Goal: Book appointment/travel/reservation

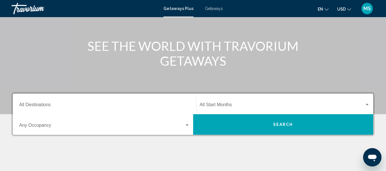
click at [185, 124] on div "Search widget" at bounding box center [187, 125] width 5 height 5
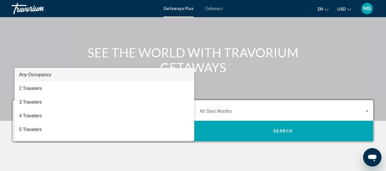
scroll to position [45, 0]
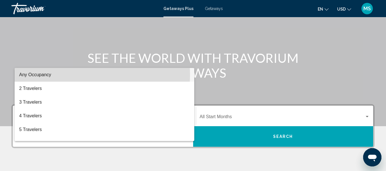
click at [51, 74] on span "Any Occupancy" at bounding box center [35, 74] width 32 height 5
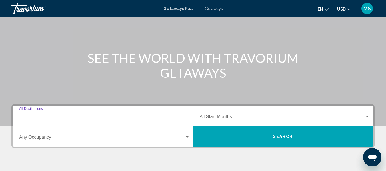
click at [29, 117] on input "Destination All Destinations" at bounding box center [104, 118] width 171 height 5
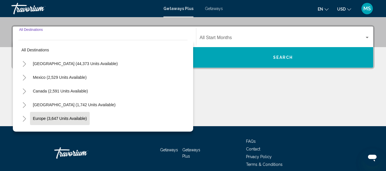
scroll to position [131, 0]
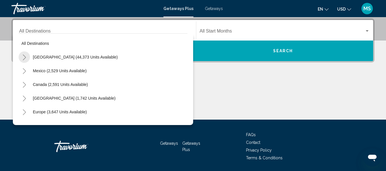
click at [25, 57] on icon "Toggle United States (44,373 units available)" at bounding box center [24, 58] width 4 height 6
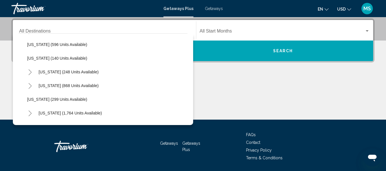
scroll to position [372, 0]
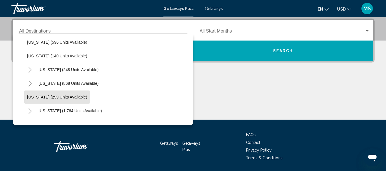
click at [58, 99] on span "Oregon (299 units available)" at bounding box center [57, 97] width 60 height 5
type input "**********"
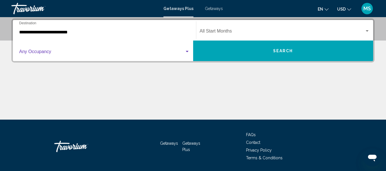
click at [186, 53] on div "Search widget" at bounding box center [187, 51] width 5 height 5
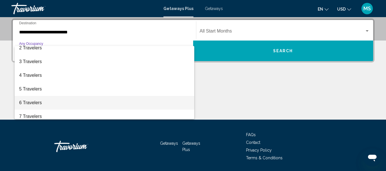
scroll to position [29, 0]
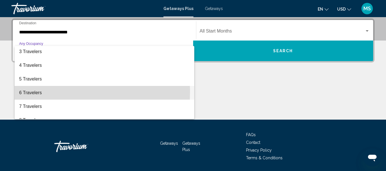
click at [40, 92] on span "6 Travelers" at bounding box center [104, 93] width 171 height 14
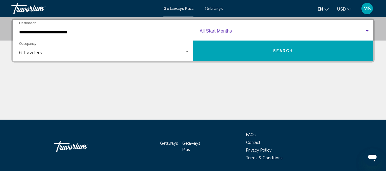
click at [238, 32] on span "Search widget" at bounding box center [282, 32] width 165 height 5
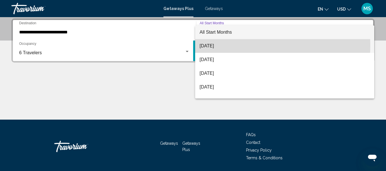
click at [219, 46] on span "[DATE]" at bounding box center [285, 46] width 170 height 14
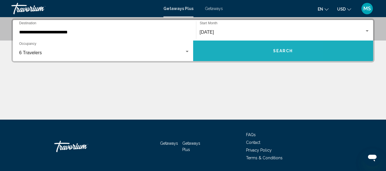
click at [237, 53] on button "Search" at bounding box center [283, 51] width 180 height 21
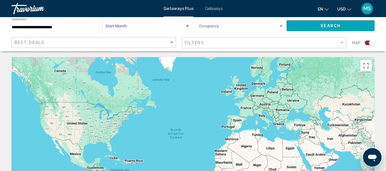
click at [186, 26] on div "Search widget" at bounding box center [187, 25] width 3 height 1
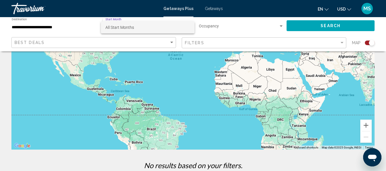
scroll to position [29, 0]
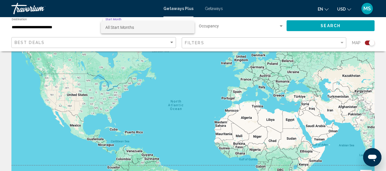
click at [277, 28] on div at bounding box center [193, 85] width 386 height 171
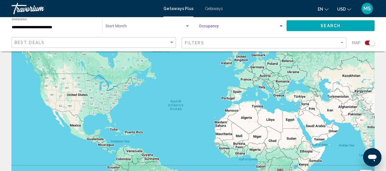
click at [281, 24] on div "Search widget" at bounding box center [281, 26] width 5 height 5
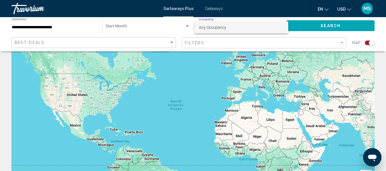
click at [323, 27] on div at bounding box center [193, 85] width 386 height 171
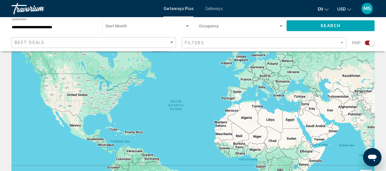
click at [317, 24] on button "Search" at bounding box center [331, 25] width 88 height 11
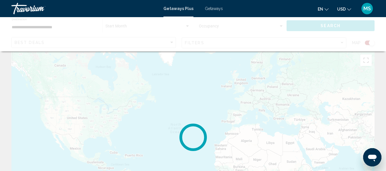
scroll to position [0, 0]
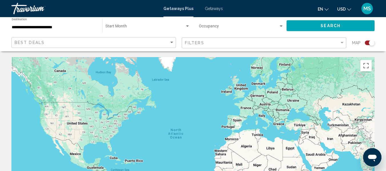
click at [48, 118] on div "Main content" at bounding box center [192, 143] width 363 height 172
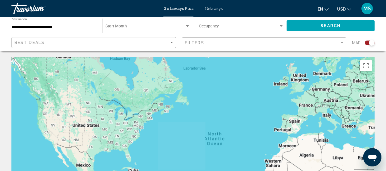
click at [48, 118] on div "Main content" at bounding box center [192, 143] width 363 height 172
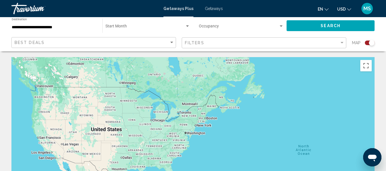
click at [45, 113] on div "Main content" at bounding box center [192, 143] width 363 height 172
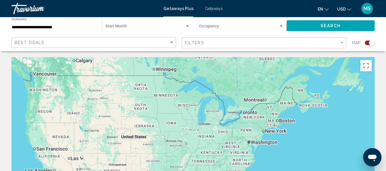
click at [45, 113] on div "Main content" at bounding box center [192, 143] width 363 height 172
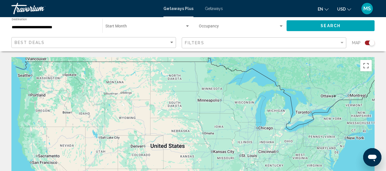
click at [369, 43] on div "Search widget" at bounding box center [370, 43] width 10 height 5
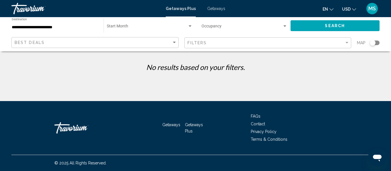
click at [378, 43] on div "Search widget" at bounding box center [374, 43] width 10 height 5
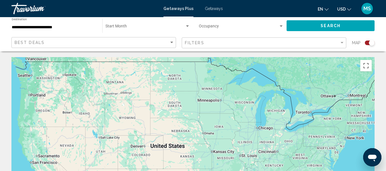
scroll to position [29, 0]
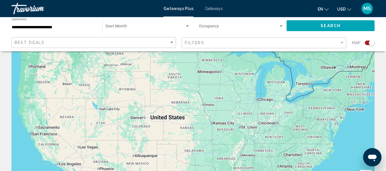
click at [43, 83] on div "Main content" at bounding box center [192, 115] width 363 height 172
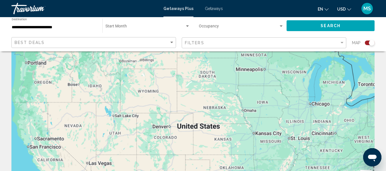
click at [43, 83] on div "Main content" at bounding box center [192, 115] width 363 height 172
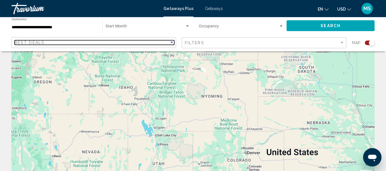
click at [173, 41] on div "Sort by" at bounding box center [171, 42] width 5 height 5
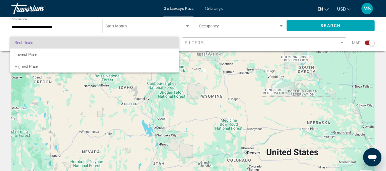
click at [69, 43] on span "Best Deals" at bounding box center [95, 43] width 160 height 12
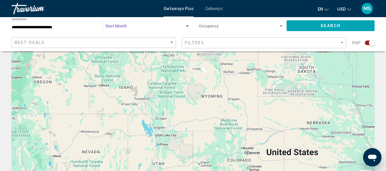
click at [156, 29] on span "Search widget" at bounding box center [145, 27] width 79 height 5
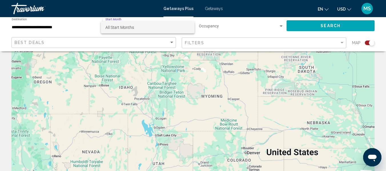
click at [136, 29] on span "All Start Months" at bounding box center [148, 27] width 85 height 12
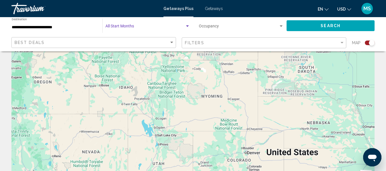
click at [186, 26] on div "Search widget" at bounding box center [187, 25] width 3 height 1
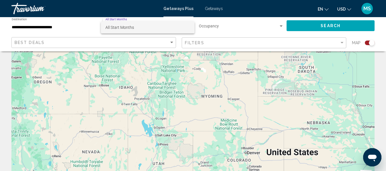
click at [215, 26] on div at bounding box center [193, 85] width 386 height 171
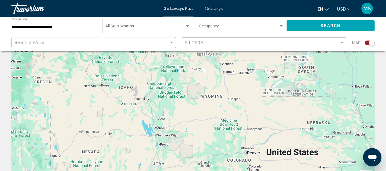
click at [271, 23] on div "Occupancy Any Occupancy" at bounding box center [241, 26] width 85 height 16
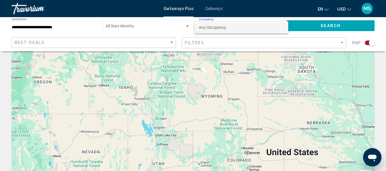
click at [228, 26] on span "Any Occupancy" at bounding box center [241, 27] width 85 height 12
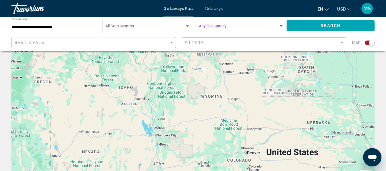
click at [319, 23] on button "Search" at bounding box center [331, 25] width 88 height 11
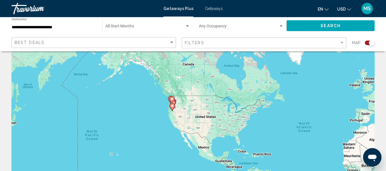
scroll to position [29, 0]
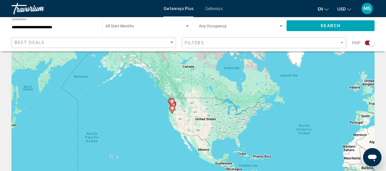
click at [171, 108] on image "Main content" at bounding box center [172, 108] width 3 height 3
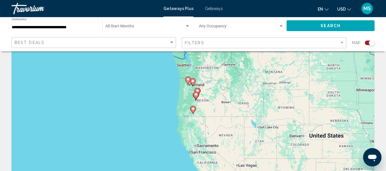
click at [194, 112] on icon "Main content" at bounding box center [192, 109] width 5 height 7
type input "**********"
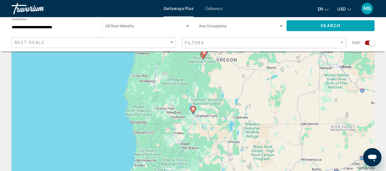
click at [193, 110] on image "Main content" at bounding box center [193, 108] width 3 height 3
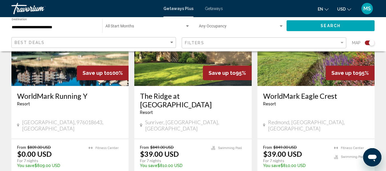
scroll to position [486, 0]
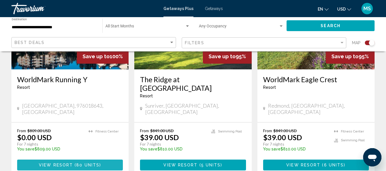
click at [105, 160] on button "View Resort ( 80 units )" at bounding box center [70, 165] width 106 height 11
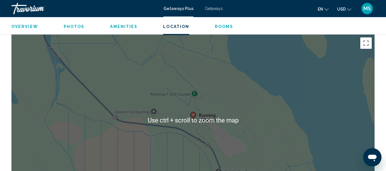
scroll to position [782, 0]
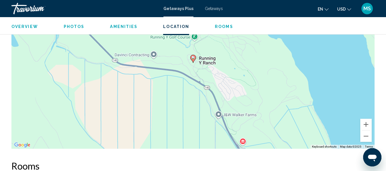
click at [372, 138] on div "To activate drag with keyboard, press Alt + Enter. Once in keyboard drag state,…" at bounding box center [192, 63] width 363 height 172
click at [365, 137] on button "Zoom out" at bounding box center [366, 136] width 11 height 11
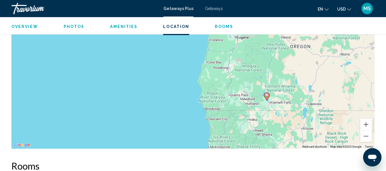
click at [267, 98] on icon "Main content" at bounding box center [266, 96] width 5 height 7
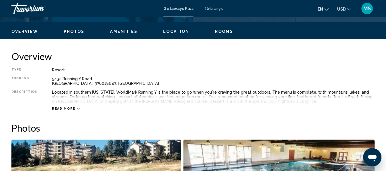
scroll to position [268, 0]
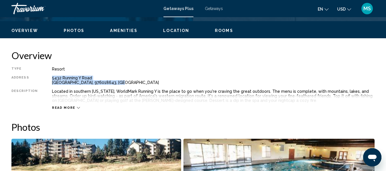
drag, startPoint x: 49, startPoint y: 77, endPoint x: 120, endPoint y: 83, distance: 71.4
click at [120, 83] on div "Type Resort All-Inclusive No All-Inclusive Address 5432 Running Y Road Klamath …" at bounding box center [192, 88] width 363 height 43
copy div "5432 Running Y Road Klamath Falls, OR, 976018643, USA"
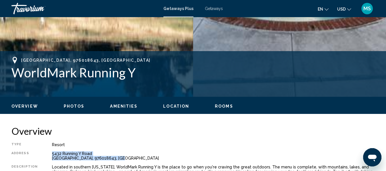
scroll to position [182, 0]
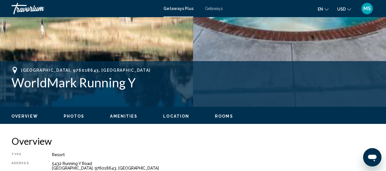
click at [143, 76] on h1 "WorldMark Running Y" at bounding box center [192, 82] width 363 height 15
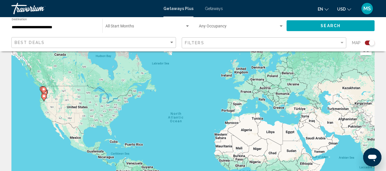
scroll to position [29, 0]
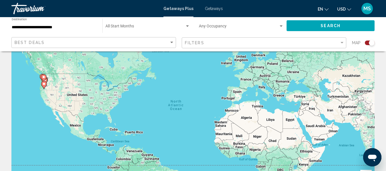
click at [45, 81] on gmp-advanced-marker "Main content" at bounding box center [44, 85] width 6 height 9
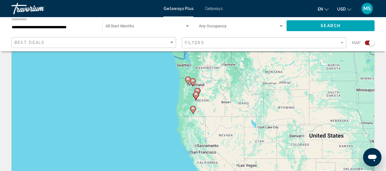
click at [192, 109] on image "Main content" at bounding box center [193, 108] width 3 height 3
type input "**********"
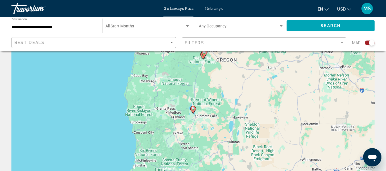
click at [194, 107] on icon "Main content" at bounding box center [192, 109] width 5 height 7
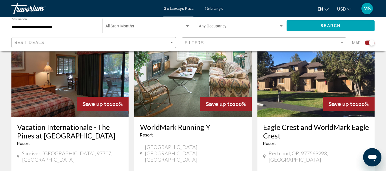
scroll to position [257, 0]
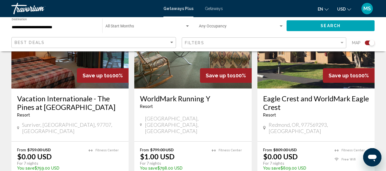
click at [73, 73] on img "Main content" at bounding box center [69, 42] width 117 height 91
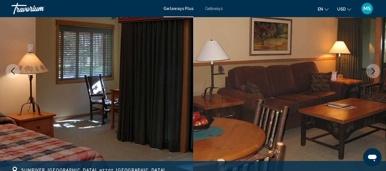
scroll to position [39, 0]
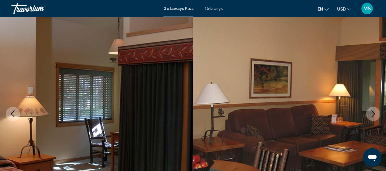
click at [376, 111] on icon "Next image" at bounding box center [373, 114] width 7 height 7
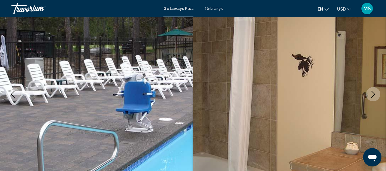
scroll to position [67, 0]
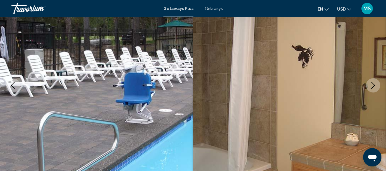
click at [372, 84] on icon "Next image" at bounding box center [373, 85] width 7 height 7
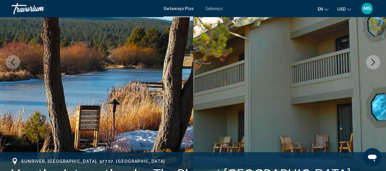
scroll to position [39, 0]
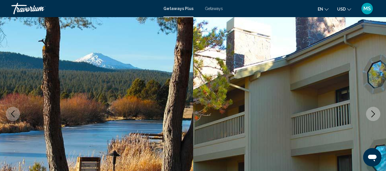
click at [371, 113] on icon "Next image" at bounding box center [373, 114] width 7 height 7
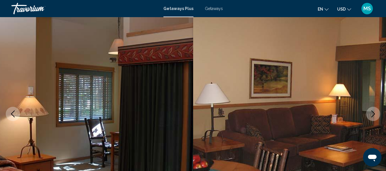
click at [369, 110] on button "Next image" at bounding box center [373, 114] width 14 height 14
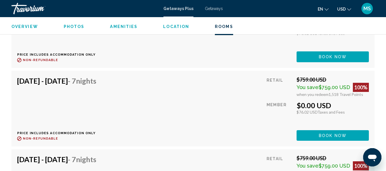
scroll to position [1296, 0]
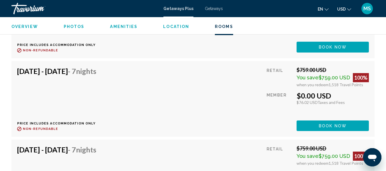
click at [306, 116] on div "Retail $759.00 USD You save $759.00 USD 100% when you redeem 1,518 Travel Point…" at bounding box center [318, 99] width 102 height 64
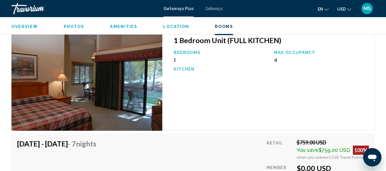
scroll to position [1010, 0]
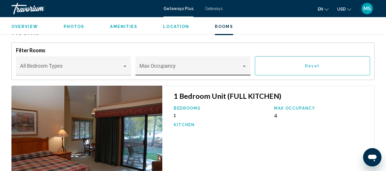
click at [157, 61] on div "Max Occupancy" at bounding box center [194, 67] width 108 height 15
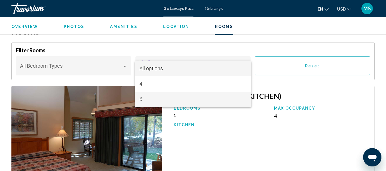
click at [160, 100] on span "6" at bounding box center [194, 99] width 108 height 15
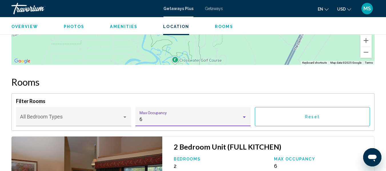
scroll to position [960, 0]
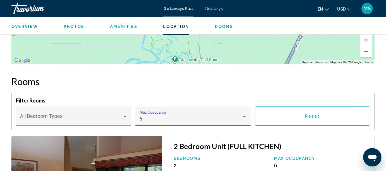
click at [206, 117] on div "6" at bounding box center [191, 119] width 102 height 6
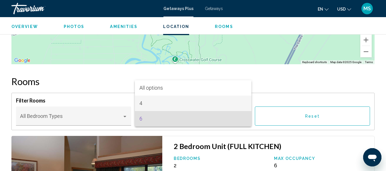
click at [193, 105] on span "4" at bounding box center [194, 103] width 108 height 15
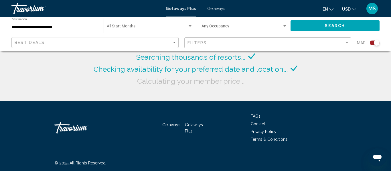
click at [216, 26] on span "Search widget" at bounding box center [241, 27] width 81 height 5
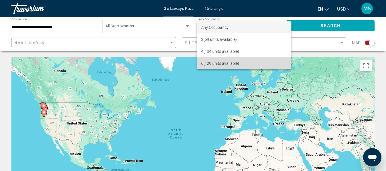
click at [227, 65] on span "6 (129 units available)" at bounding box center [244, 63] width 86 height 12
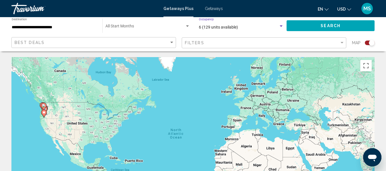
click at [306, 28] on button "Search" at bounding box center [331, 25] width 88 height 11
click at [245, 27] on div "6" at bounding box center [239, 27] width 80 height 5
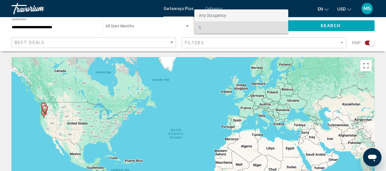
click at [249, 17] on span "Any Occupancy" at bounding box center [241, 15] width 85 height 12
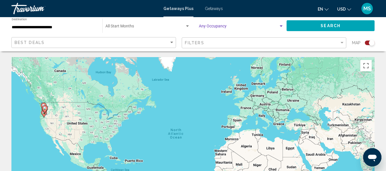
click at [299, 25] on button "Search" at bounding box center [331, 25] width 88 height 11
click at [34, 112] on div "To activate drag with keyboard, press Alt + Enter. Once in keyboard drag state,…" at bounding box center [192, 143] width 363 height 172
click at [38, 112] on div "To activate drag with keyboard, press Alt + Enter. Once in keyboard drag state,…" at bounding box center [192, 143] width 363 height 172
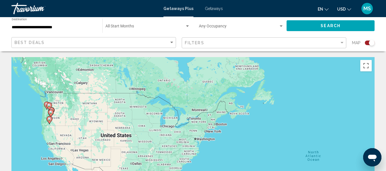
click at [43, 114] on div "To activate drag with keyboard, press Alt + Enter. Once in keyboard drag state,…" at bounding box center [192, 143] width 363 height 172
click at [44, 115] on div "To activate drag with keyboard, press Alt + Enter. Once in keyboard drag state,…" at bounding box center [192, 143] width 363 height 172
click at [57, 116] on div "To activate drag with keyboard, press Alt + Enter. Once in keyboard drag state,…" at bounding box center [192, 143] width 363 height 172
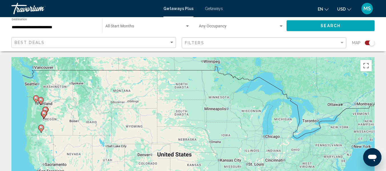
click at [59, 116] on div "To activate drag with keyboard, press Alt + Enter. Once in keyboard drag state,…" at bounding box center [192, 143] width 363 height 172
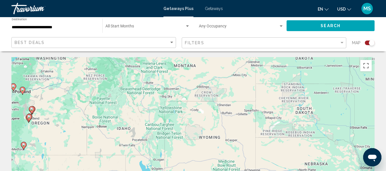
drag, startPoint x: 58, startPoint y: 116, endPoint x: 146, endPoint y: 124, distance: 88.5
click at [174, 132] on div "To activate drag with keyboard, press Alt + Enter. Once in keyboard drag state,…" at bounding box center [192, 143] width 363 height 172
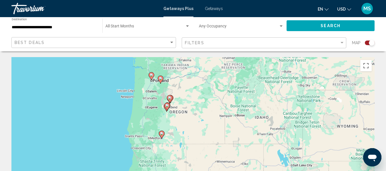
drag, startPoint x: 48, startPoint y: 98, endPoint x: 189, endPoint y: 74, distance: 142.9
click at [190, 74] on div "To activate drag with keyboard, press Alt + Enter. Once in keyboard drag state,…" at bounding box center [192, 143] width 363 height 172
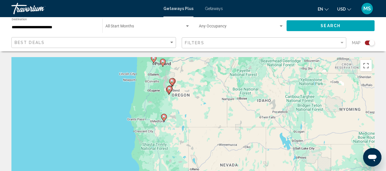
click at [166, 119] on icon "Main content" at bounding box center [163, 117] width 5 height 7
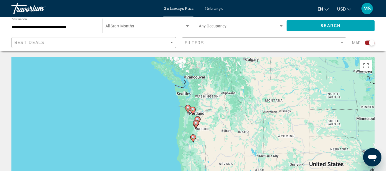
click at [194, 138] on image "Main content" at bounding box center [193, 137] width 3 height 3
type input "**********"
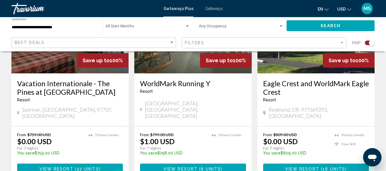
scroll to position [286, 0]
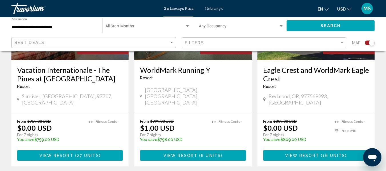
click at [183, 154] on span "View Resort" at bounding box center [181, 156] width 34 height 5
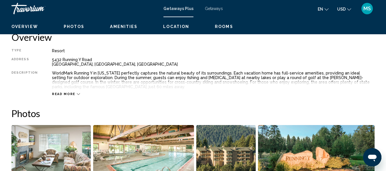
scroll to position [67, 0]
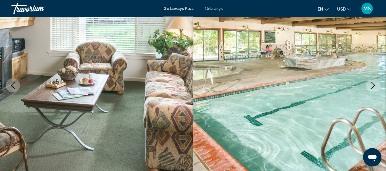
click at [374, 82] on icon "Next image" at bounding box center [373, 85] width 7 height 7
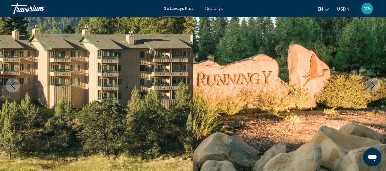
click at [368, 80] on img "Main content" at bounding box center [289, 86] width 193 height 272
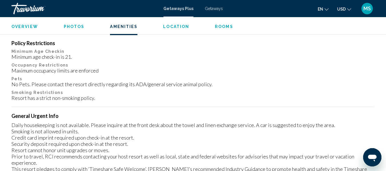
scroll to position [668, 0]
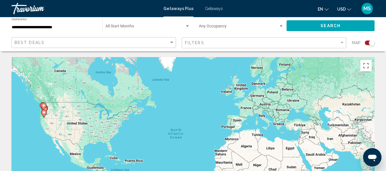
click at [44, 115] on icon "Main content" at bounding box center [43, 113] width 5 height 7
type input "**********"
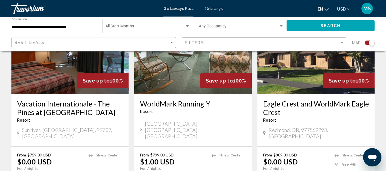
scroll to position [257, 0]
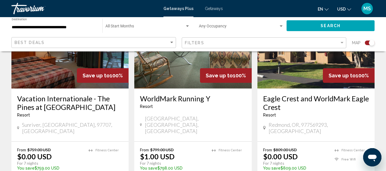
click at [299, 73] on img "Main content" at bounding box center [316, 42] width 117 height 91
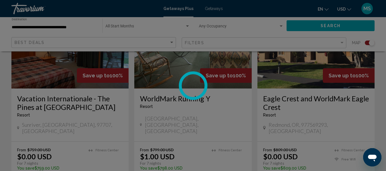
scroll to position [67, 0]
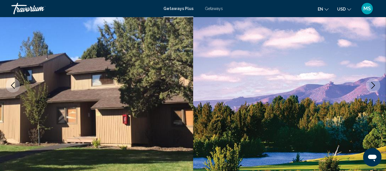
click at [375, 89] on icon "Next image" at bounding box center [373, 85] width 7 height 7
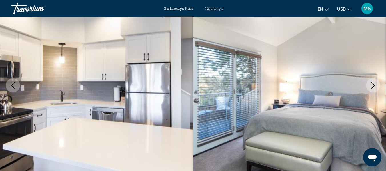
click at [376, 88] on icon "Next image" at bounding box center [373, 85] width 7 height 7
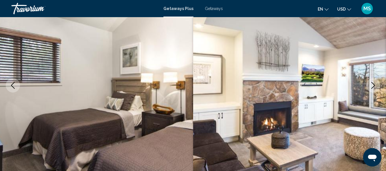
click at [375, 89] on button "Next image" at bounding box center [373, 85] width 14 height 14
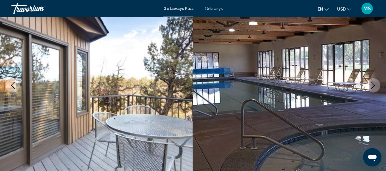
click at [375, 88] on icon "Next image" at bounding box center [373, 85] width 7 height 7
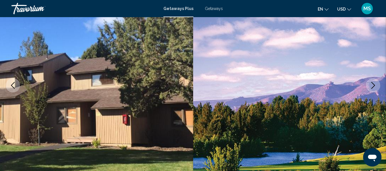
click at [375, 88] on icon "Next image" at bounding box center [373, 85] width 7 height 7
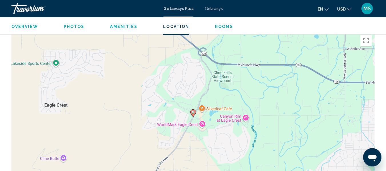
scroll to position [811, 0]
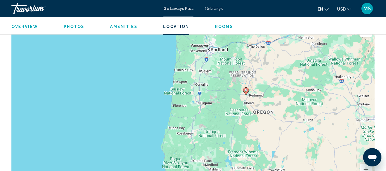
click at [260, 91] on div "To activate drag with keyboard, press Alt + Enter. Once in keyboard drag state,…" at bounding box center [192, 109] width 363 height 172
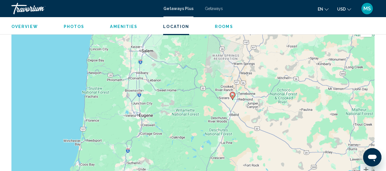
click at [219, 112] on div "To activate drag with keyboard, press Alt + Enter. Once in keyboard drag state,…" at bounding box center [192, 109] width 363 height 172
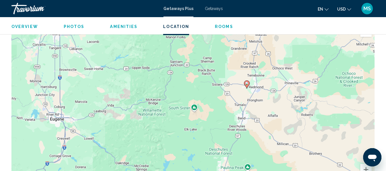
click at [263, 96] on div "To activate drag with keyboard, press Alt + Enter. Once in keyboard drag state,…" at bounding box center [192, 109] width 363 height 172
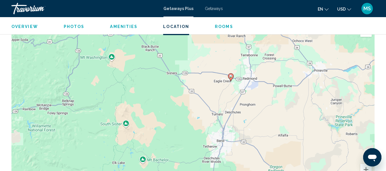
click at [230, 94] on div "To activate drag with keyboard, press Alt + Enter. Once in keyboard drag state,…" at bounding box center [192, 109] width 363 height 172
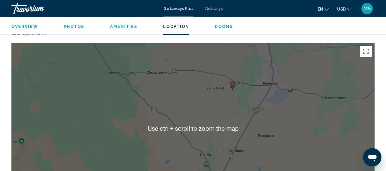
scroll to position [782, 0]
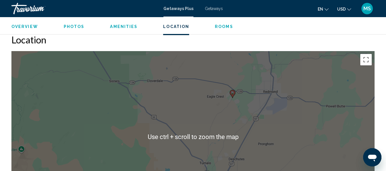
click at [242, 103] on div "To activate drag with keyboard, press Alt + Enter. Once in keyboard drag state,…" at bounding box center [192, 137] width 363 height 172
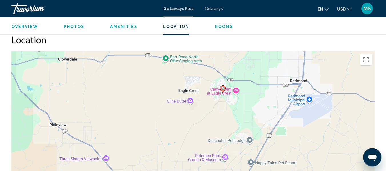
click at [333, 43] on h2 "Location" at bounding box center [192, 39] width 363 height 11
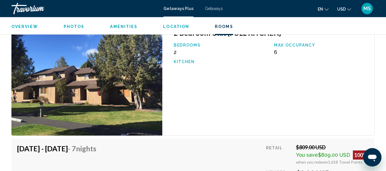
scroll to position [1040, 0]
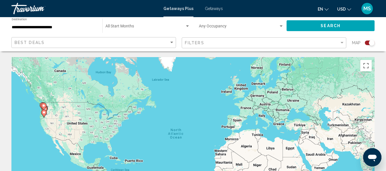
click at [43, 115] on icon "Main content" at bounding box center [43, 113] width 5 height 7
type input "**********"
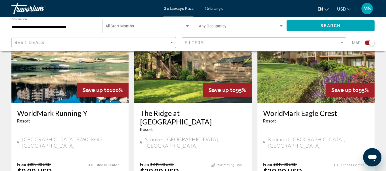
scroll to position [457, 0]
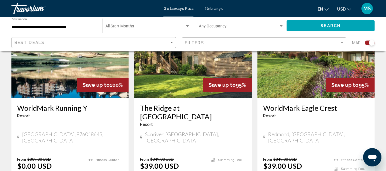
click at [204, 67] on img "Main content" at bounding box center [192, 52] width 117 height 91
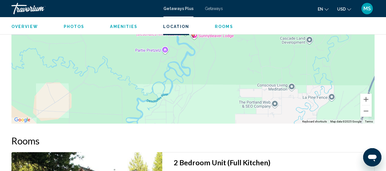
scroll to position [867, 0]
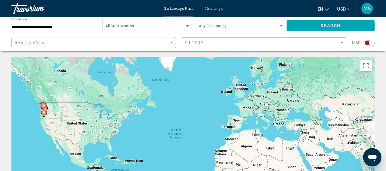
click at [46, 109] on gmp-advanced-marker "Main content" at bounding box center [44, 107] width 6 height 9
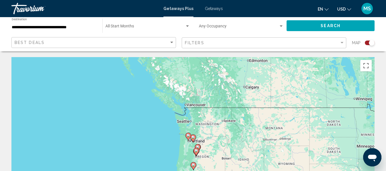
click at [196, 153] on icon "Main content" at bounding box center [196, 151] width 5 height 7
type input "**********"
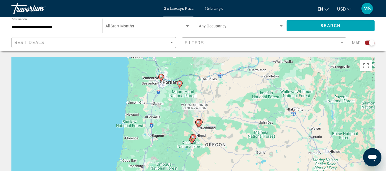
click at [194, 139] on image "Main content" at bounding box center [193, 137] width 3 height 3
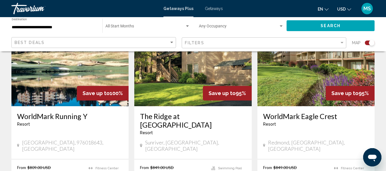
scroll to position [457, 0]
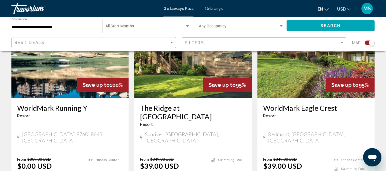
click at [272, 76] on img "Main content" at bounding box center [316, 52] width 117 height 91
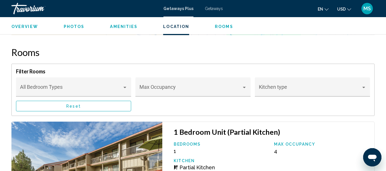
scroll to position [1040, 0]
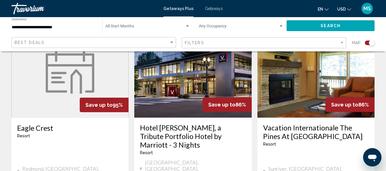
scroll to position [658, 0]
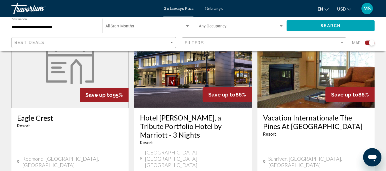
click at [68, 73] on figure "Main content" at bounding box center [70, 62] width 117 height 91
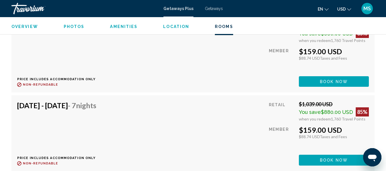
scroll to position [1268, 0]
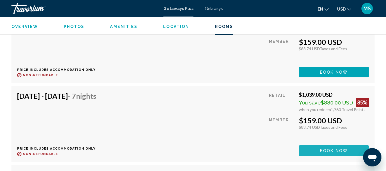
click at [319, 152] on button "Book now" at bounding box center [334, 151] width 70 height 11
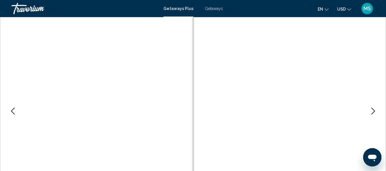
scroll to position [39, 0]
click at [369, 106] on img "Main content" at bounding box center [289, 115] width 193 height 272
click at [371, 113] on icon "Next image" at bounding box center [373, 114] width 7 height 7
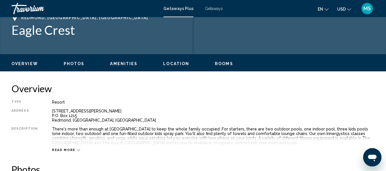
scroll to position [267, 0]
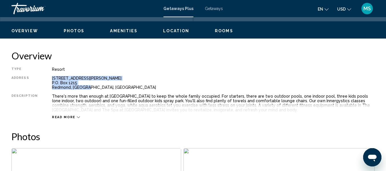
drag, startPoint x: 49, startPoint y: 78, endPoint x: 89, endPoint y: 90, distance: 41.4
click at [89, 90] on div "Type Resort All-Inclusive No All-Inclusive Address 1522 Cline Falls Road P.O. B…" at bounding box center [192, 93] width 363 height 52
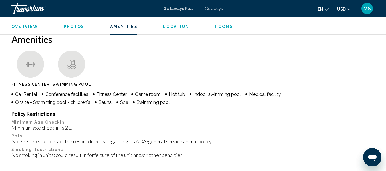
scroll to position [496, 0]
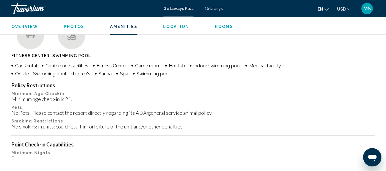
copy div "1522 Cline Falls Road P.O. Box 1215 Redmond, OR, USA"
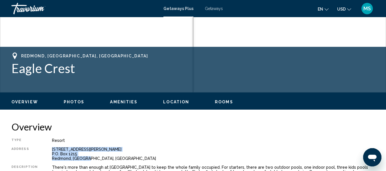
scroll to position [210, 0]
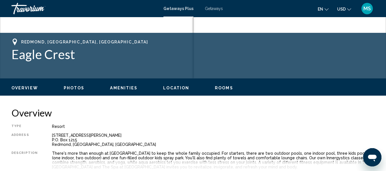
click at [172, 85] on ul "Overview Photos Amenities Location Rooms Search" at bounding box center [192, 87] width 363 height 6
click at [172, 88] on span "Location" at bounding box center [176, 88] width 26 height 5
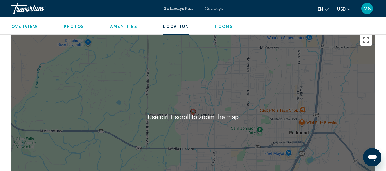
scroll to position [753, 0]
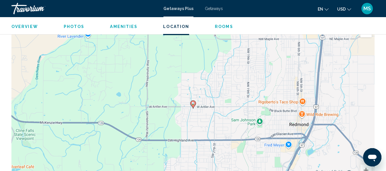
click at [202, 93] on div "To activate drag with keyboard, press Alt + Enter. Once in keyboard drag state,…" at bounding box center [192, 109] width 363 height 172
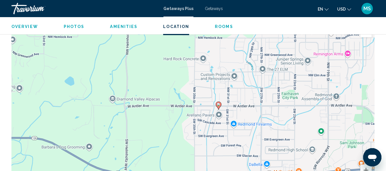
drag, startPoint x: 201, startPoint y: 140, endPoint x: 237, endPoint y: 120, distance: 41.5
click at [237, 122] on div "To activate drag with keyboard, press Alt + Enter. Once in keyboard drag state,…" at bounding box center [192, 109] width 363 height 172
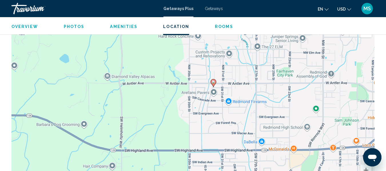
drag, startPoint x: 247, startPoint y: 148, endPoint x: 235, endPoint y: 119, distance: 30.7
click at [235, 119] on div "To activate drag with keyboard, press Alt + Enter. Once in keyboard drag state,…" at bounding box center [192, 109] width 363 height 172
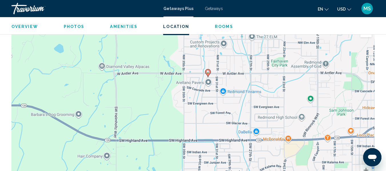
click at [226, 82] on div "To activate drag with keyboard, press Alt + Enter. Once in keyboard drag state,…" at bounding box center [192, 109] width 363 height 172
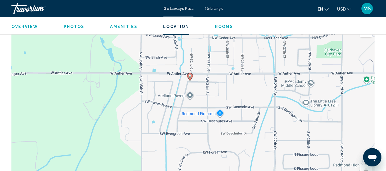
drag, startPoint x: 194, startPoint y: 78, endPoint x: 194, endPoint y: 89, distance: 10.6
click at [194, 89] on div "To activate drag with keyboard, press Alt + Enter. Once in keyboard drag state,…" at bounding box center [192, 109] width 363 height 172
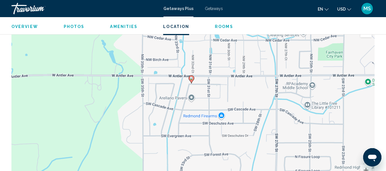
click at [195, 84] on div "To activate drag with keyboard, press Alt + Enter. Once in keyboard drag state,…" at bounding box center [192, 109] width 363 height 172
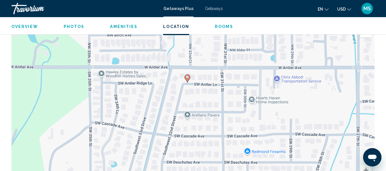
click at [174, 85] on div "To activate drag with keyboard, press Alt + Enter. Once in keyboard drag state,…" at bounding box center [192, 109] width 363 height 172
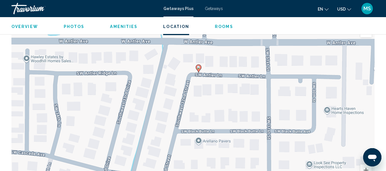
drag, startPoint x: 195, startPoint y: 120, endPoint x: 192, endPoint y: 110, distance: 10.7
click at [192, 110] on div "To activate drag with keyboard, press Alt + Enter. Once in keyboard drag state,…" at bounding box center [192, 109] width 363 height 172
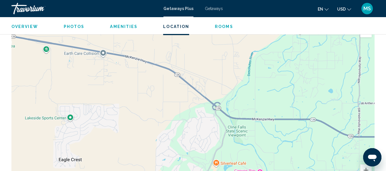
drag, startPoint x: 175, startPoint y: 122, endPoint x: 334, endPoint y: 130, distance: 159.2
click at [334, 130] on div "To activate drag with keyboard, press Alt + Enter. Once in keyboard drag state,…" at bounding box center [192, 109] width 363 height 172
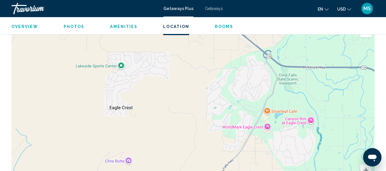
drag, startPoint x: 213, startPoint y: 133, endPoint x: 242, endPoint y: 110, distance: 36.8
click at [242, 110] on div "To activate drag with keyboard, press Alt + Enter. Once in keyboard drag state,…" at bounding box center [192, 109] width 363 height 172
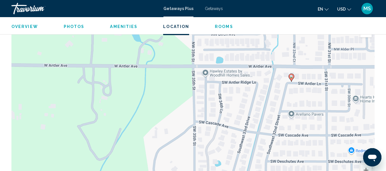
click at [226, 32] on div "Overview Photos Amenities Location Rooms Search" at bounding box center [193, 26] width 386 height 18
click at [219, 25] on span "Rooms" at bounding box center [224, 26] width 18 height 5
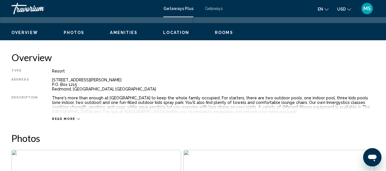
scroll to position [267, 0]
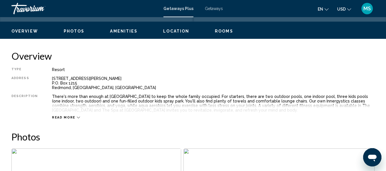
click at [61, 118] on span "Read more" at bounding box center [63, 118] width 23 height 4
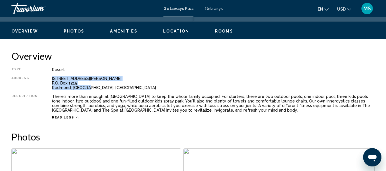
drag, startPoint x: 49, startPoint y: 79, endPoint x: 87, endPoint y: 88, distance: 38.4
click at [87, 88] on div "Type Resort All-Inclusive No All-Inclusive Address 1522 Cline Falls Road P.O. B…" at bounding box center [192, 93] width 363 height 52
copy div "1522 Cline Falls Road P.O. Box 1215 Redmond, OR, USA"
click at [122, 87] on div "1522 Cline Falls Road P.O. Box 1215 Redmond, OR, USA" at bounding box center [213, 83] width 323 height 14
click at [126, 25] on div "Overview Photos Amenities Location Rooms Search" at bounding box center [193, 31] width 386 height 18
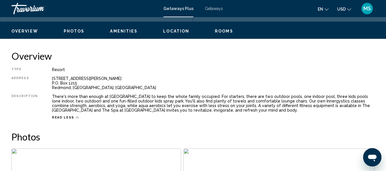
click at [124, 32] on span "Amenities" at bounding box center [123, 31] width 27 height 5
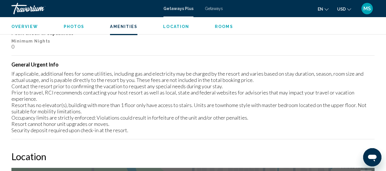
scroll to position [552, 0]
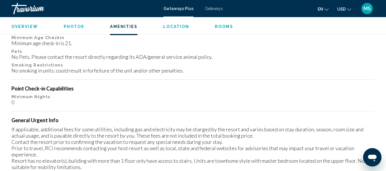
click at [173, 26] on span "Location" at bounding box center [176, 26] width 26 height 5
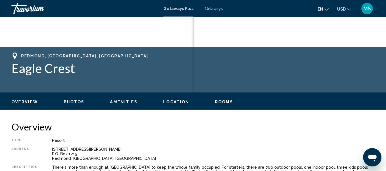
scroll to position [210, 0]
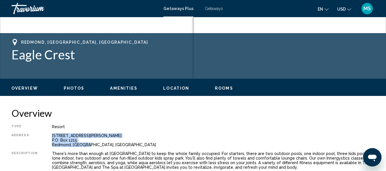
drag, startPoint x: 49, startPoint y: 136, endPoint x: 86, endPoint y: 147, distance: 38.7
click at [86, 147] on div "Type Resort All-Inclusive No All-Inclusive Address 1522 Cline Falls Road P.O. B…" at bounding box center [192, 151] width 363 height 52
copy div "1522 Cline Falls Road P.O. Box 1215 Redmond, OR, USA"
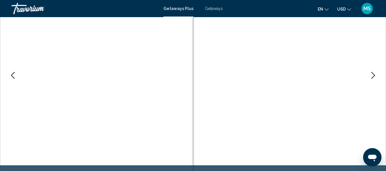
scroll to position [38, 0]
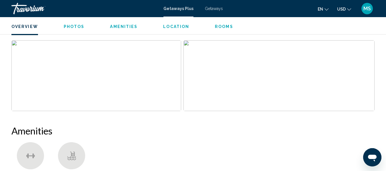
scroll to position [343, 0]
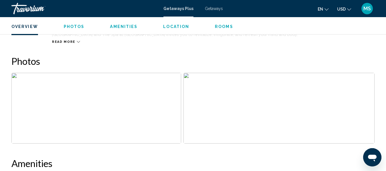
click at [189, 75] on img "Open full-screen image slider" at bounding box center [279, 108] width 191 height 71
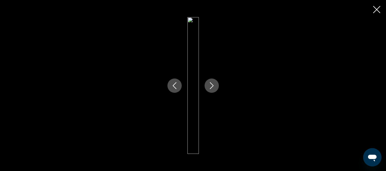
click at [186, 21] on div "Main content" at bounding box center [193, 85] width 63 height 137
click at [189, 19] on img "Main content" at bounding box center [193, 85] width 11 height 137
click at [190, 19] on img "Main content" at bounding box center [193, 85] width 11 height 137
click at [372, 9] on div "Main content" at bounding box center [193, 85] width 386 height 171
click at [376, 7] on icon "Close slideshow" at bounding box center [376, 9] width 7 height 7
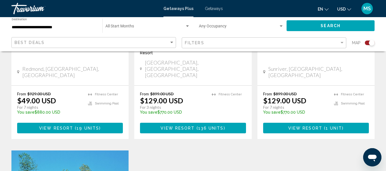
scroll to position [686, 0]
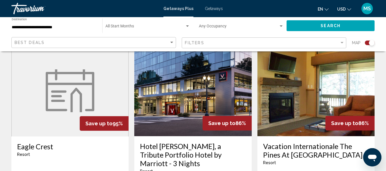
scroll to position [658, 0]
click at [306, 102] on img "Main content" at bounding box center [316, 90] width 117 height 91
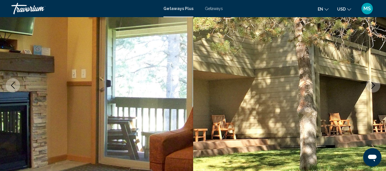
scroll to position [96, 0]
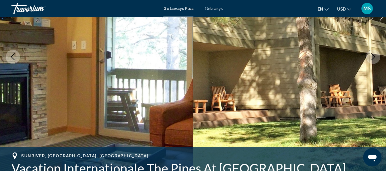
click at [373, 63] on button "Next image" at bounding box center [373, 57] width 14 height 14
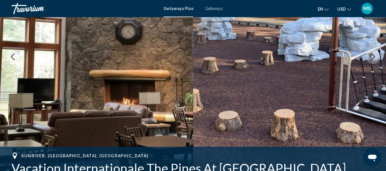
click at [373, 63] on button "Next image" at bounding box center [373, 57] width 14 height 14
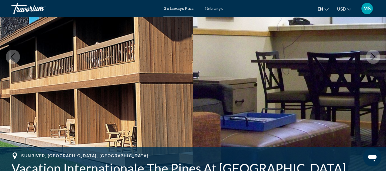
click at [373, 63] on button "Next image" at bounding box center [373, 57] width 14 height 14
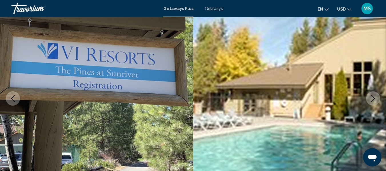
scroll to position [67, 0]
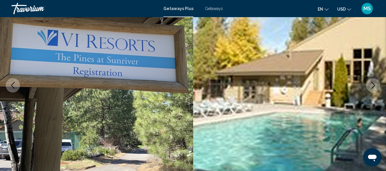
click at [379, 81] on img "Main content" at bounding box center [289, 86] width 193 height 272
click at [377, 83] on button "Next image" at bounding box center [373, 85] width 14 height 14
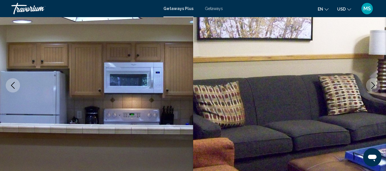
click at [377, 83] on button "Next image" at bounding box center [373, 85] width 14 height 14
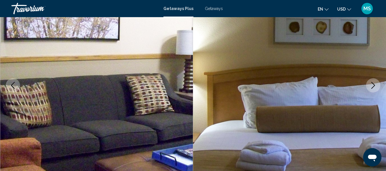
click at [375, 85] on button "Next image" at bounding box center [373, 85] width 14 height 14
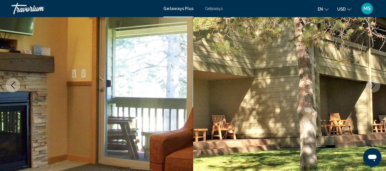
click at [375, 84] on icon "Next image" at bounding box center [373, 85] width 7 height 7
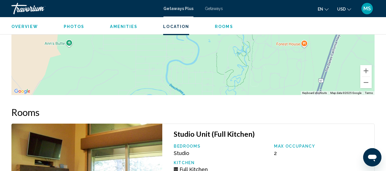
scroll to position [1043, 0]
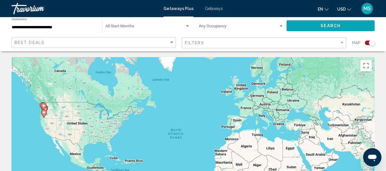
click at [46, 115] on icon "Main content" at bounding box center [44, 114] width 6 height 8
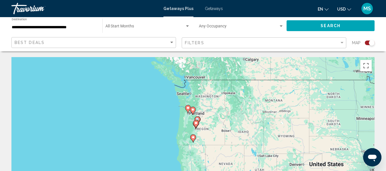
click at [193, 139] on image "Main content" at bounding box center [193, 137] width 3 height 3
type input "**********"
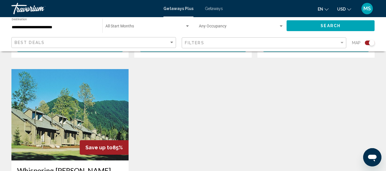
click at [107, 96] on img "Main content" at bounding box center [69, 114] width 117 height 91
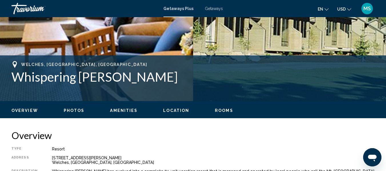
scroll to position [268, 0]
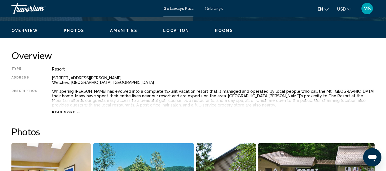
click at [71, 114] on span "Read more" at bounding box center [63, 113] width 23 height 4
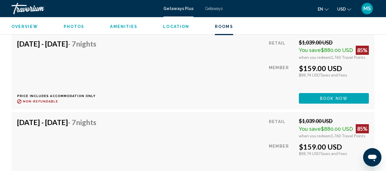
scroll to position [1248, 0]
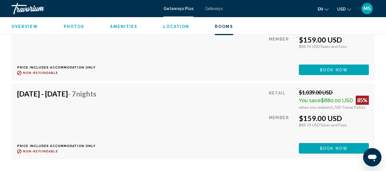
click at [77, 108] on div "[DATE] - [DATE] - 7 Nights Price includes accommodation only Refundable until :…" at bounding box center [58, 121] width 83 height 64
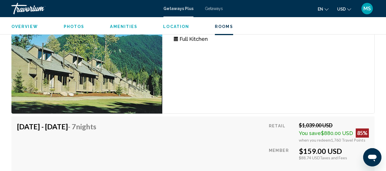
scroll to position [1049, 0]
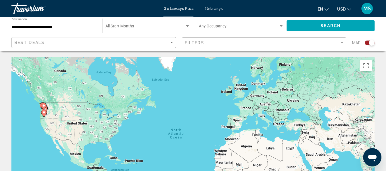
click at [42, 118] on gmp-advanced-marker "Main content" at bounding box center [44, 114] width 6 height 9
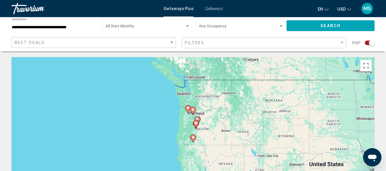
click at [197, 122] on icon "Main content" at bounding box center [195, 124] width 5 height 7
type input "**********"
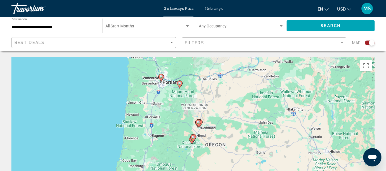
click at [210, 124] on div "To navigate, press the arrow keys. To activate drag with keyboard, press Alt + …" at bounding box center [192, 143] width 363 height 172
click at [218, 136] on div "To activate drag with keyboard, press Alt + Enter. Once in keyboard drag state,…" at bounding box center [192, 143] width 363 height 172
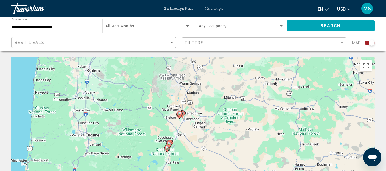
drag, startPoint x: 186, startPoint y: 143, endPoint x: 196, endPoint y: 136, distance: 11.3
click at [196, 136] on div "To activate drag with keyboard, press Alt + Enter. Once in keyboard drag state,…" at bounding box center [192, 143] width 363 height 172
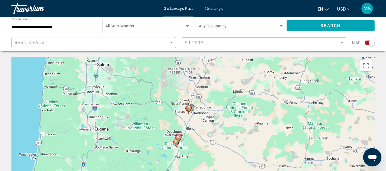
click at [196, 139] on div "To activate drag with keyboard, press Alt + Enter. Once in keyboard drag state,…" at bounding box center [192, 143] width 363 height 172
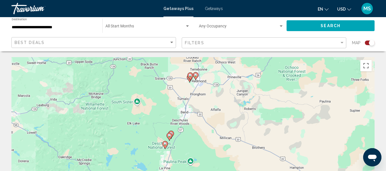
drag, startPoint x: 196, startPoint y: 142, endPoint x: 219, endPoint y: 126, distance: 27.8
click at [219, 127] on div "To activate drag with keyboard, press Alt + Enter. Once in keyboard drag state,…" at bounding box center [192, 143] width 363 height 172
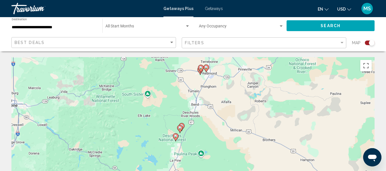
click at [182, 136] on div "To activate drag with keyboard, press Alt + Enter. Once in keyboard drag state,…" at bounding box center [192, 143] width 363 height 172
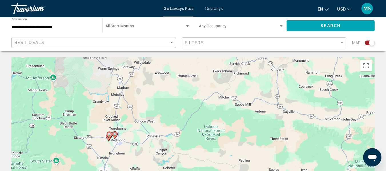
click at [141, 130] on div "To activate drag with keyboard, press Alt + Enter. Once in keyboard drag state,…" at bounding box center [192, 143] width 363 height 172
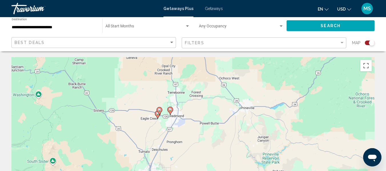
drag, startPoint x: 161, startPoint y: 133, endPoint x: 243, endPoint y: 98, distance: 89.5
click at [242, 98] on div "To activate drag with keyboard, press Alt + Enter. Once in keyboard drag state,…" at bounding box center [192, 143] width 363 height 172
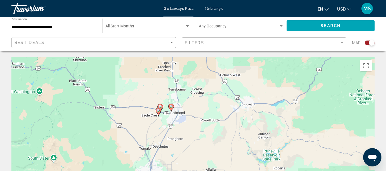
click at [194, 103] on div "To activate drag with keyboard, press Alt + Enter. Once in keyboard drag state,…" at bounding box center [192, 143] width 363 height 172
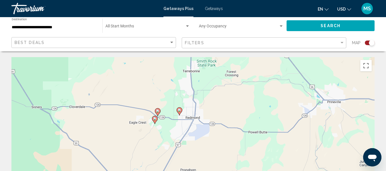
drag, startPoint x: 166, startPoint y: 116, endPoint x: 202, endPoint y: 108, distance: 36.6
click at [202, 108] on div "To activate drag with keyboard, press Alt + Enter. Once in keyboard drag state,…" at bounding box center [192, 143] width 363 height 172
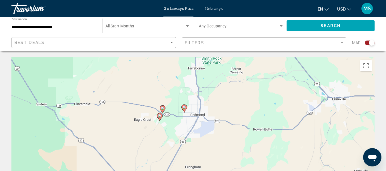
click at [185, 110] on icon "Main content" at bounding box center [184, 108] width 5 height 7
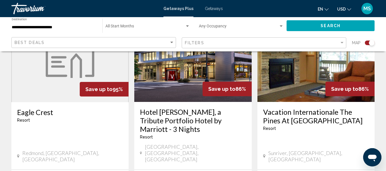
scroll to position [635, 0]
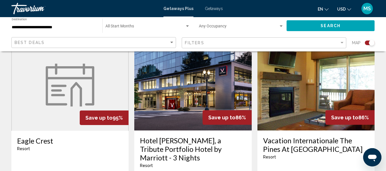
click at [184, 86] on img "Main content" at bounding box center [192, 84] width 117 height 91
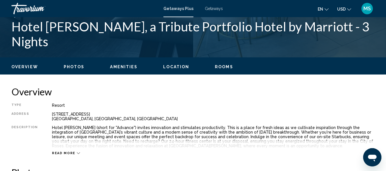
scroll to position [154, 0]
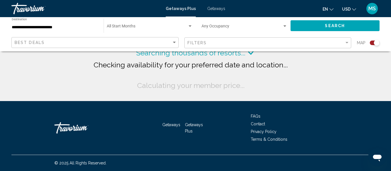
click at [215, 10] on span "Getaways" at bounding box center [216, 8] width 18 height 5
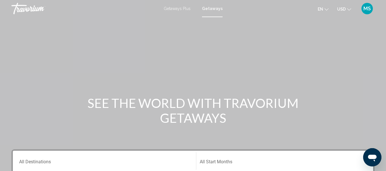
click at [212, 8] on span "Getaways" at bounding box center [212, 8] width 21 height 5
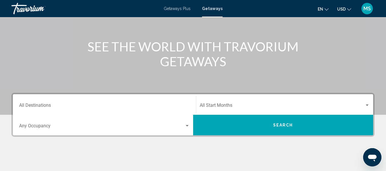
scroll to position [57, 0]
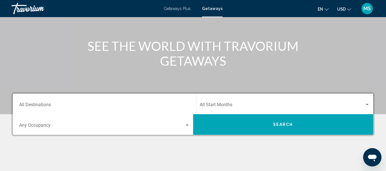
click at [219, 103] on div "Start Month All Start Months" at bounding box center [285, 104] width 170 height 18
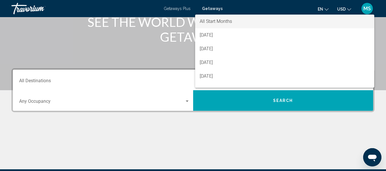
scroll to position [74, 0]
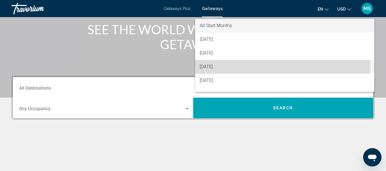
click at [220, 64] on span "[DATE]" at bounding box center [285, 67] width 170 height 14
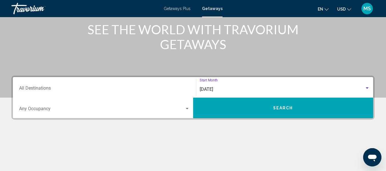
click at [213, 92] on span "[DATE]" at bounding box center [206, 89] width 13 height 5
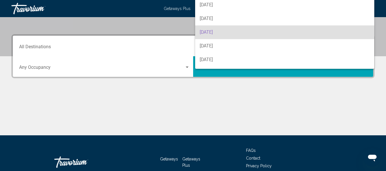
scroll to position [131, 0]
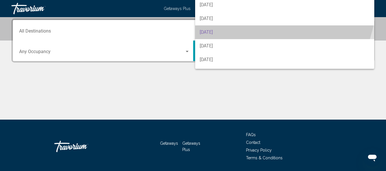
click at [225, 28] on span "[DATE]" at bounding box center [285, 32] width 170 height 14
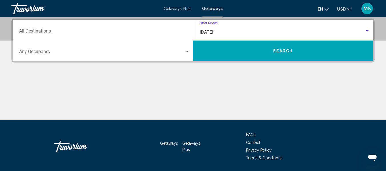
click at [138, 30] on input "Destination All Destinations" at bounding box center [104, 32] width 171 height 5
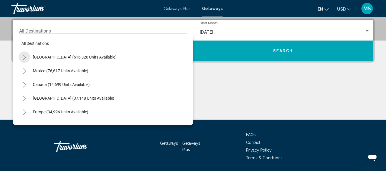
click at [22, 55] on button "Toggle United States (616,820 units available)" at bounding box center [24, 56] width 11 height 11
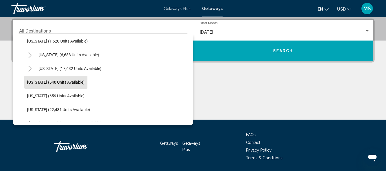
scroll to position [429, 0]
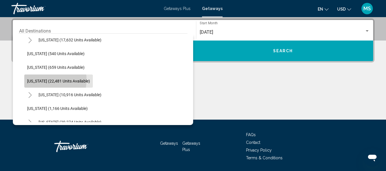
click at [45, 80] on span "[US_STATE] (22,481 units available)" at bounding box center [58, 81] width 63 height 5
type input "**********"
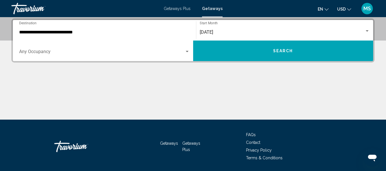
click at [59, 57] on div "Occupancy Any Occupancy" at bounding box center [104, 51] width 171 height 18
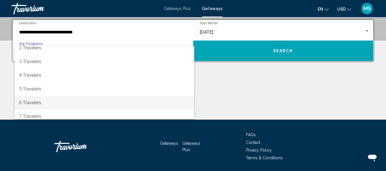
scroll to position [29, 0]
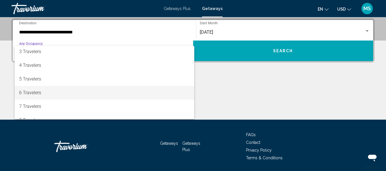
click at [49, 91] on span "6 Travelers" at bounding box center [104, 93] width 171 height 14
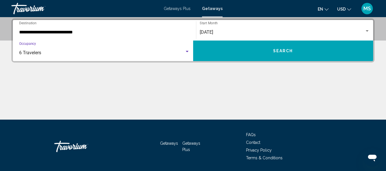
click at [66, 51] on div "6 Travelers" at bounding box center [102, 52] width 166 height 5
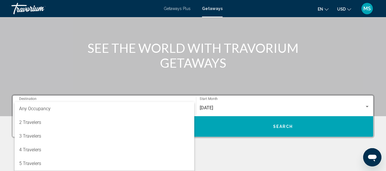
scroll to position [45, 0]
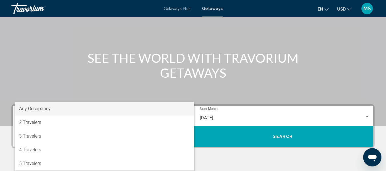
click at [50, 108] on span "Any Occupancy" at bounding box center [104, 109] width 171 height 14
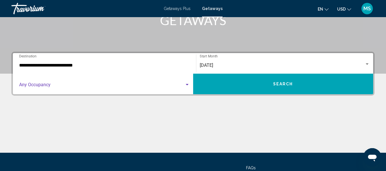
scroll to position [102, 0]
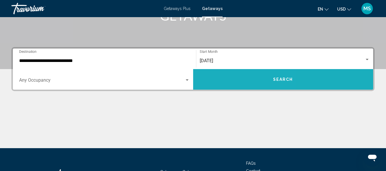
click at [224, 80] on button "Search" at bounding box center [283, 79] width 180 height 21
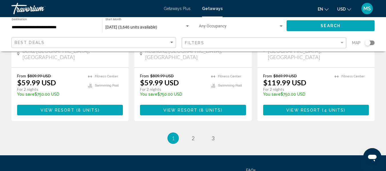
scroll to position [813, 0]
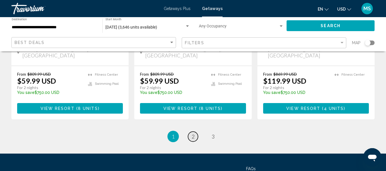
click at [197, 132] on link "page 2" at bounding box center [193, 137] width 10 height 10
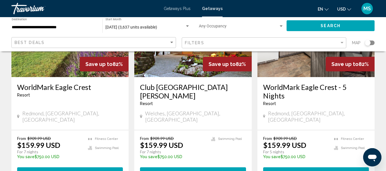
scroll to position [86, 0]
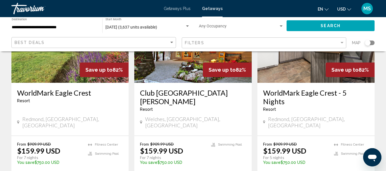
click at [167, 73] on img "Main content" at bounding box center [192, 36] width 117 height 91
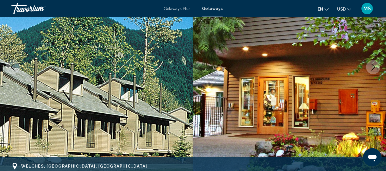
scroll to position [67, 0]
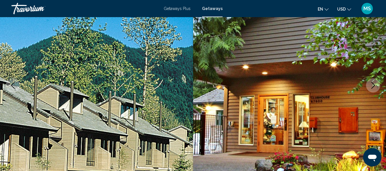
drag, startPoint x: 368, startPoint y: 84, endPoint x: 363, endPoint y: 85, distance: 5.0
click at [365, 85] on div "Welches, [GEOGRAPHIC_DATA], [GEOGRAPHIC_DATA] Club [GEOGRAPHIC_DATA][PERSON_NAM…" at bounding box center [193, 86] width 386 height 272
click at [374, 82] on button "Next image" at bounding box center [373, 85] width 14 height 14
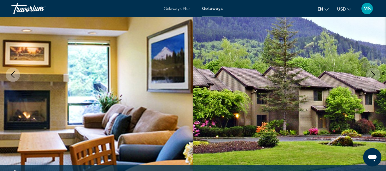
scroll to position [96, 0]
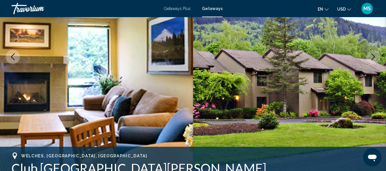
click at [373, 64] on img "Main content" at bounding box center [289, 57] width 193 height 272
click at [371, 63] on button "Next image" at bounding box center [373, 57] width 14 height 14
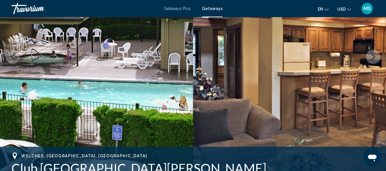
click at [372, 49] on img "Main content" at bounding box center [289, 57] width 193 height 272
click at [370, 54] on button "Next image" at bounding box center [373, 57] width 14 height 14
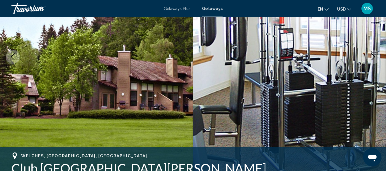
click at [370, 55] on icon "Next image" at bounding box center [373, 56] width 7 height 7
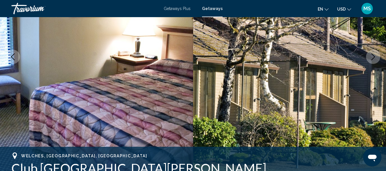
drag, startPoint x: 370, startPoint y: 55, endPoint x: 372, endPoint y: 59, distance: 4.0
click at [371, 58] on icon "Next image" at bounding box center [373, 56] width 7 height 7
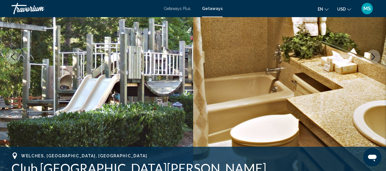
click at [373, 59] on icon "Next image" at bounding box center [374, 56] width 4 height 7
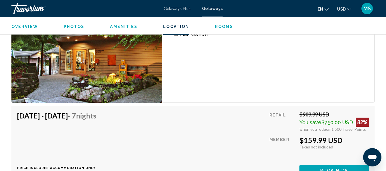
scroll to position [1408, 0]
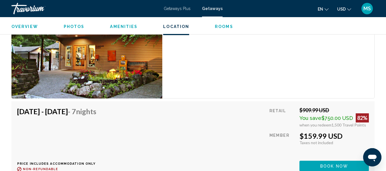
click at [316, 161] on button "Book now" at bounding box center [334, 166] width 69 height 11
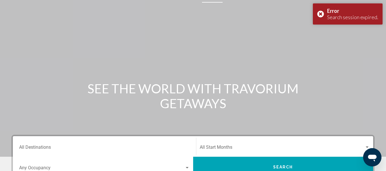
scroll to position [29, 0]
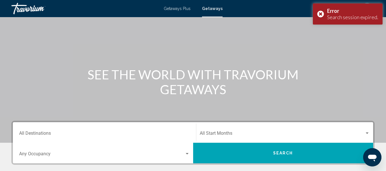
click at [320, 17] on div "Error Search session expired." at bounding box center [348, 13] width 70 height 21
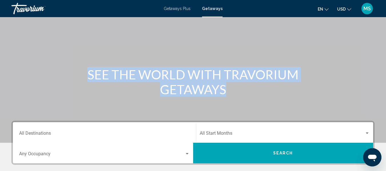
drag, startPoint x: 170, startPoint y: 128, endPoint x: 70, endPoint y: 55, distance: 123.7
click at [152, 98] on section "SEE THE WORLD WITH TRAVORIUM GETAWAYS Destination All Destinations Start Month …" at bounding box center [193, 96] width 386 height 251
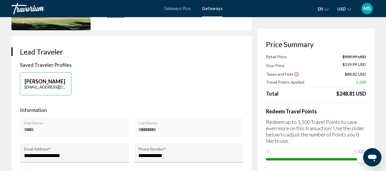
scroll to position [143, 0]
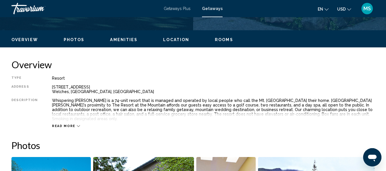
scroll to position [267, 0]
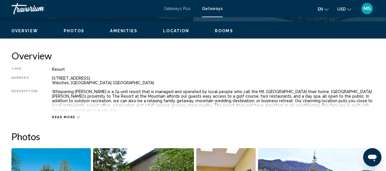
drag, startPoint x: 122, startPoint y: 127, endPoint x: 143, endPoint y: 138, distance: 24.2
click at [64, 108] on div "Read more" at bounding box center [213, 112] width 323 height 16
click at [64, 110] on div "Read more" at bounding box center [213, 112] width 323 height 16
click at [66, 116] on span "Read more" at bounding box center [63, 118] width 23 height 4
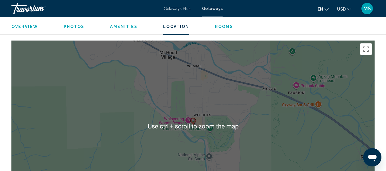
scroll to position [751, 0]
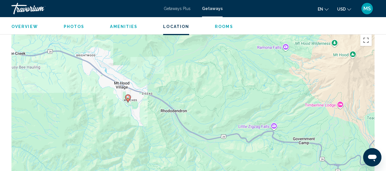
drag, startPoint x: 242, startPoint y: 67, endPoint x: 225, endPoint y: 62, distance: 18.1
click at [225, 62] on div "To activate drag with keyboard, press Alt + Enter. Once in keyboard drag state,…" at bounding box center [192, 118] width 363 height 172
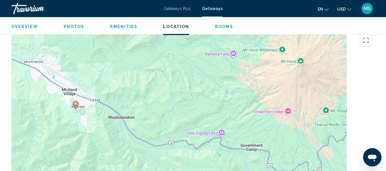
drag, startPoint x: 263, startPoint y: 93, endPoint x: 202, endPoint y: 106, distance: 62.5
click at [202, 106] on div "To activate drag with keyboard, press Alt + Enter. Once in keyboard drag state,…" at bounding box center [192, 118] width 363 height 172
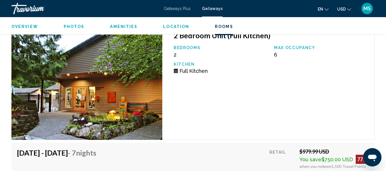
scroll to position [1009, 0]
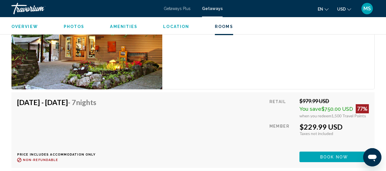
drag, startPoint x: 150, startPoint y: 185, endPoint x: 125, endPoint y: 144, distance: 47.5
click at [101, 144] on div "[DATE] - [DATE] - 7 Nights Price includes accommodation only Refundable until :…" at bounding box center [58, 130] width 83 height 64
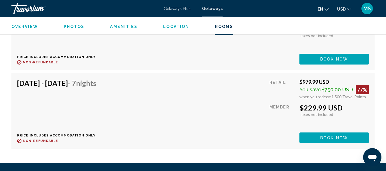
scroll to position [1186, 0]
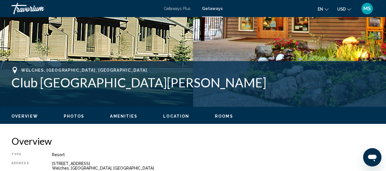
scroll to position [239, 0]
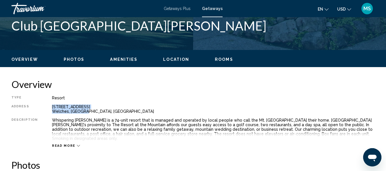
drag, startPoint x: 49, startPoint y: 106, endPoint x: 86, endPoint y: 112, distance: 37.9
click at [86, 112] on div "Type Resort All-Inclusive No All-Inclusive Address [STREET_ADDRESS] Description…" at bounding box center [192, 122] width 363 height 52
copy div "67800 East Nicklaus Way Welches, [GEOGRAPHIC_DATA], [GEOGRAPHIC_DATA]"
click at [179, 95] on div "Overview Type Resort All-Inclusive No All-Inclusive Address [STREET_ADDRESS] De…" at bounding box center [192, 113] width 363 height 69
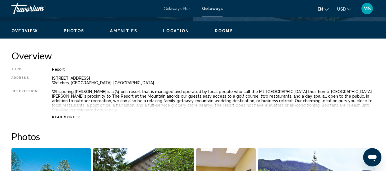
scroll to position [296, 0]
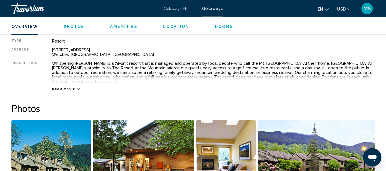
click at [73, 87] on button "Read more" at bounding box center [66, 89] width 28 height 4
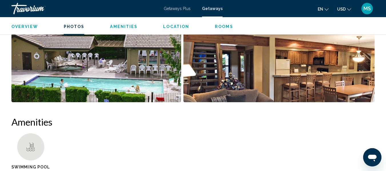
scroll to position [468, 0]
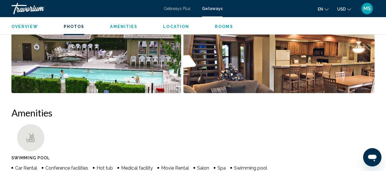
click at [208, 111] on h2 "Amenities" at bounding box center [192, 112] width 363 height 11
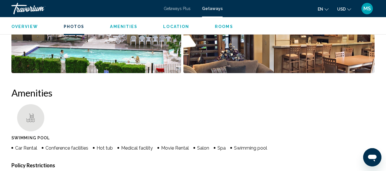
scroll to position [496, 0]
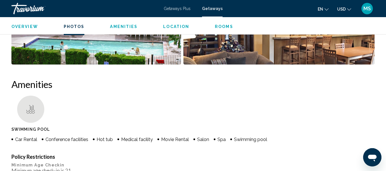
click at [202, 105] on ul "Swimming Pool" at bounding box center [192, 115] width 363 height 39
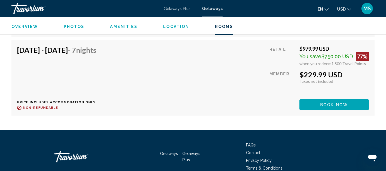
scroll to position [1186, 0]
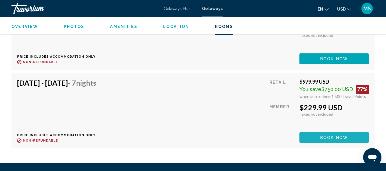
click at [322, 136] on span "Book now" at bounding box center [335, 138] width 28 height 5
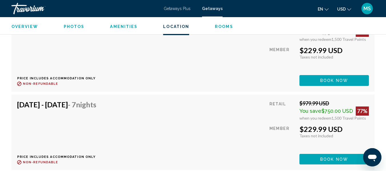
scroll to position [1157, 0]
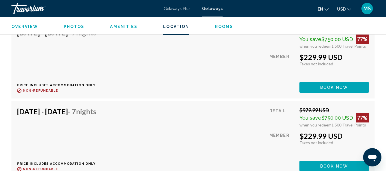
click at [334, 11] on span "Book now" at bounding box center [335, 9] width 28 height 5
